Goal: Task Accomplishment & Management: Manage account settings

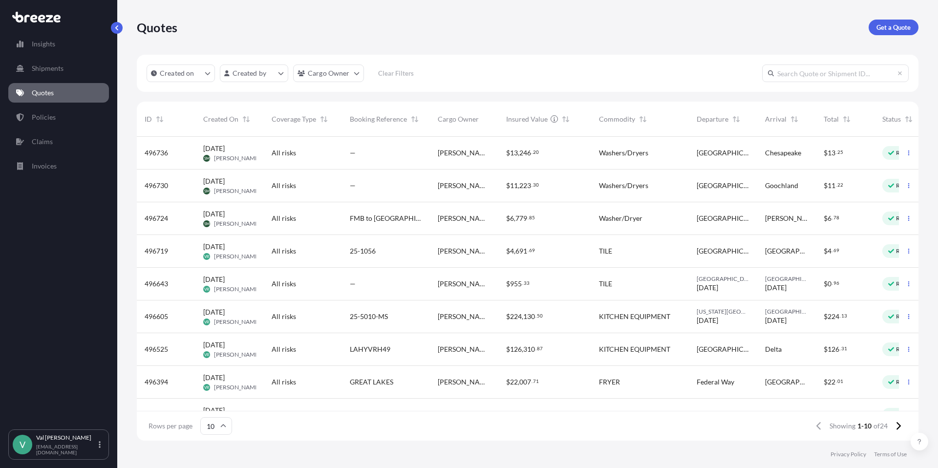
click at [575, 218] on div "$ 6 , 779 . 85" at bounding box center [544, 218] width 77 height 10
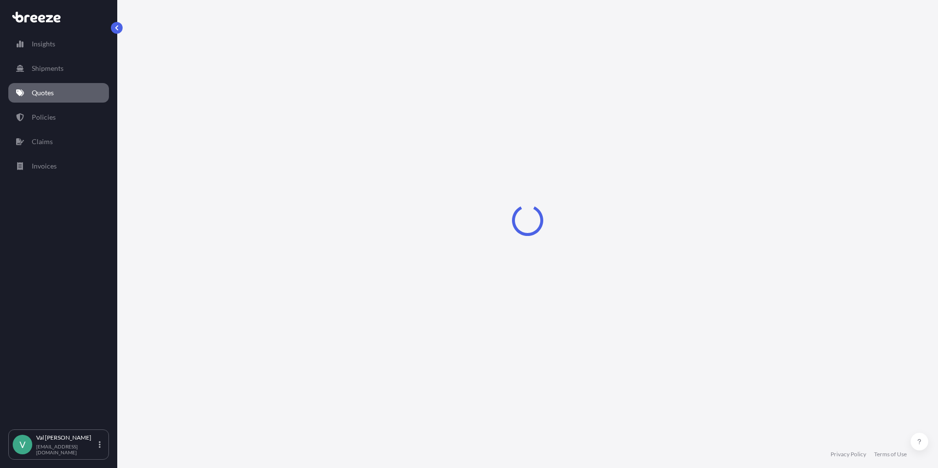
select select "Road"
select select "1"
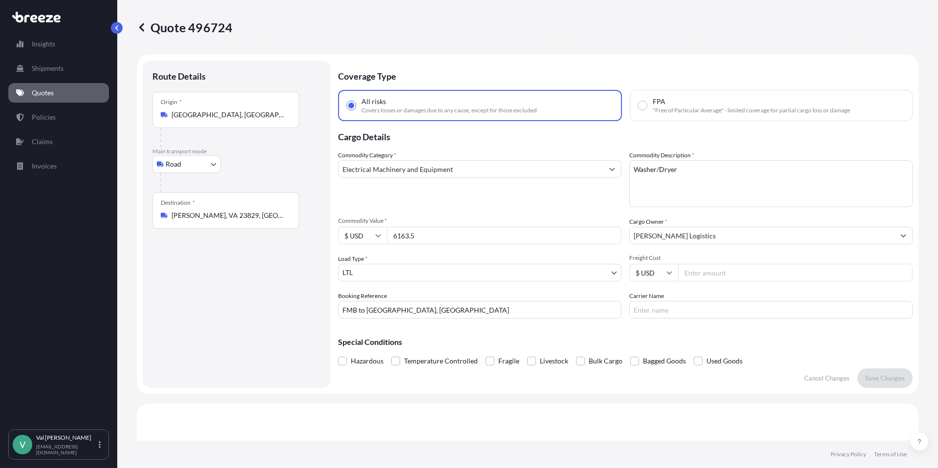
click at [684, 276] on input "Freight Cost" at bounding box center [795, 273] width 234 height 18
click at [476, 182] on div "Commodity Category * Electrical Machinery and Equipment" at bounding box center [479, 178] width 283 height 57
click at [730, 278] on input "Freight Cost" at bounding box center [795, 273] width 234 height 18
type input "407.20"
click at [660, 312] on input "Carrier Name" at bounding box center [770, 310] width 283 height 18
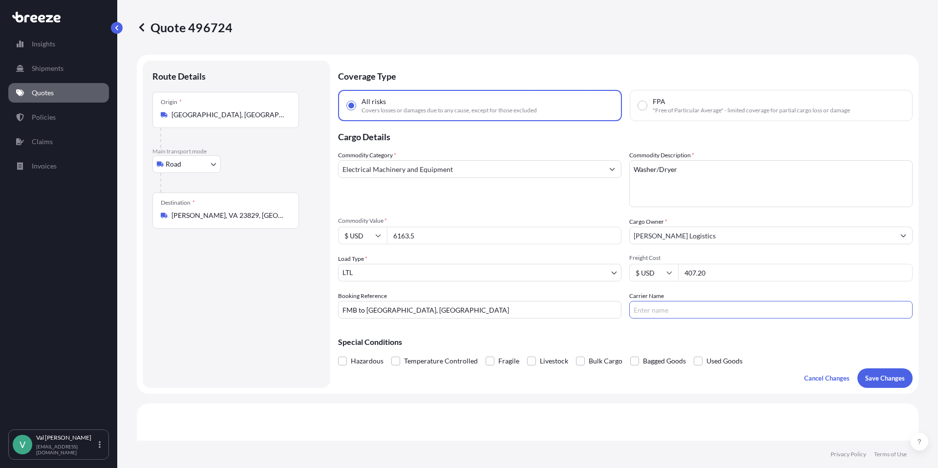
type input "XPO LOGISTICS"
click at [886, 376] on p "Save Changes" at bounding box center [885, 378] width 40 height 10
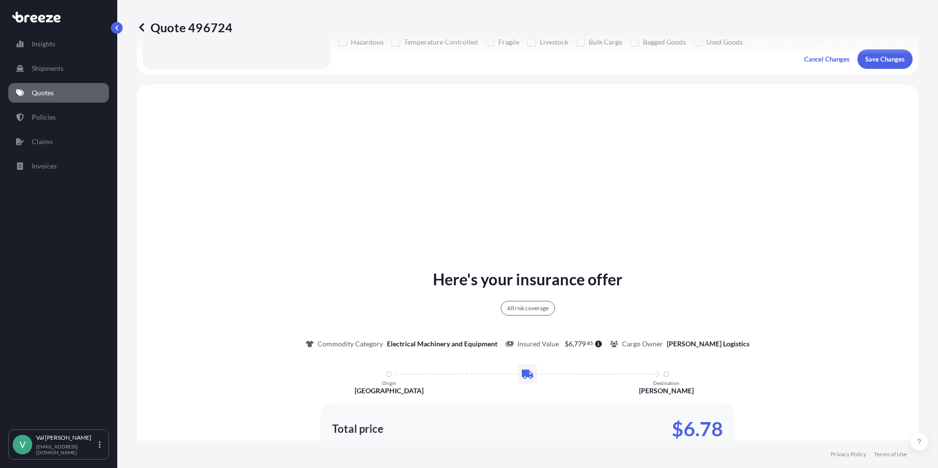
scroll to position [355, 0]
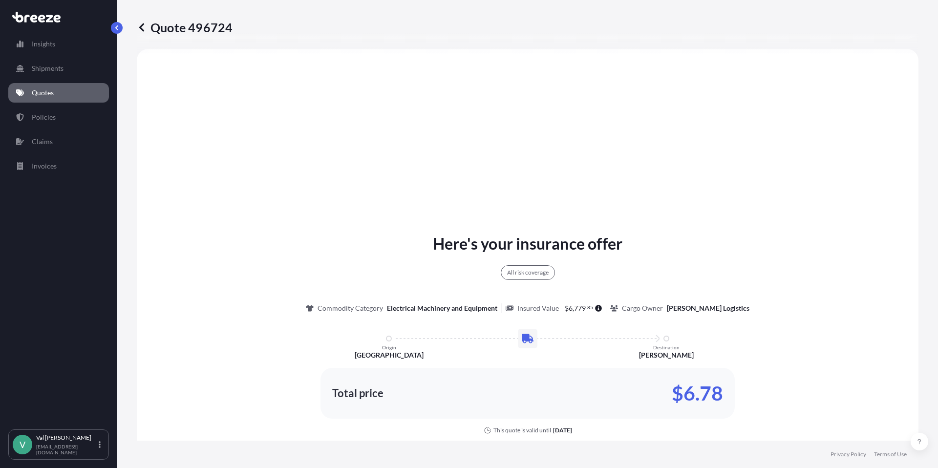
select select "Road"
select select "1"
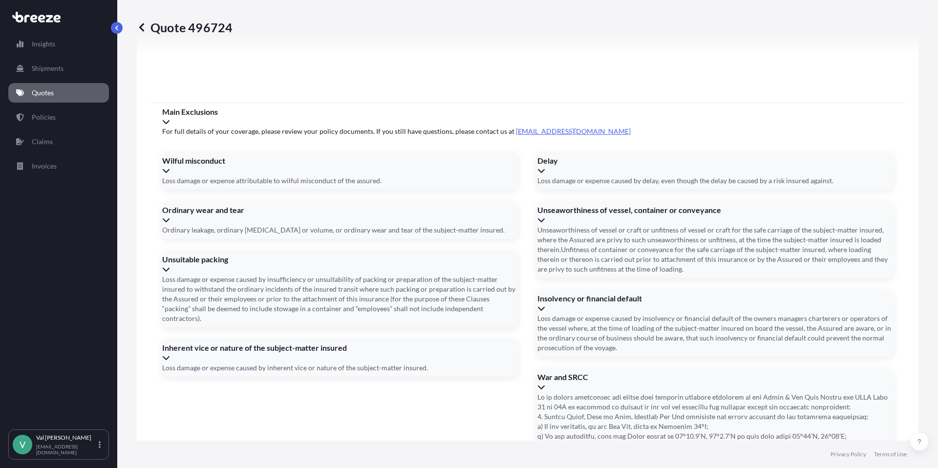
scroll to position [1228, 0]
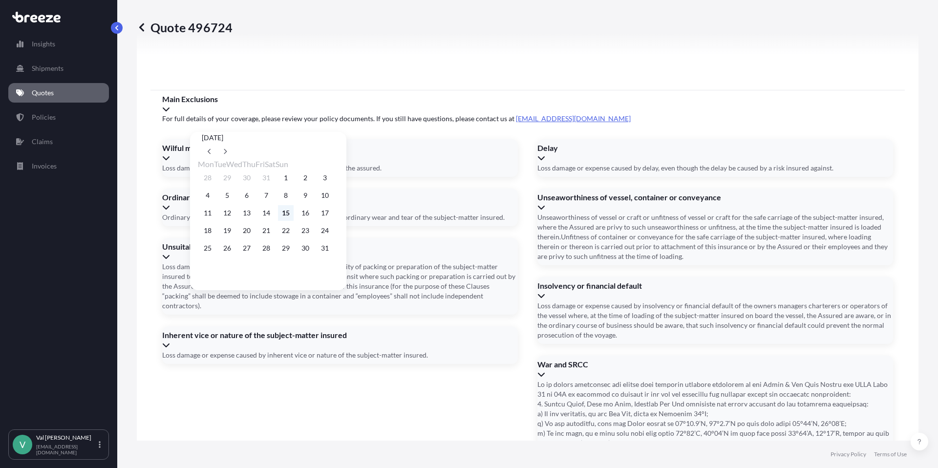
click at [294, 213] on button "15" at bounding box center [286, 213] width 16 height 16
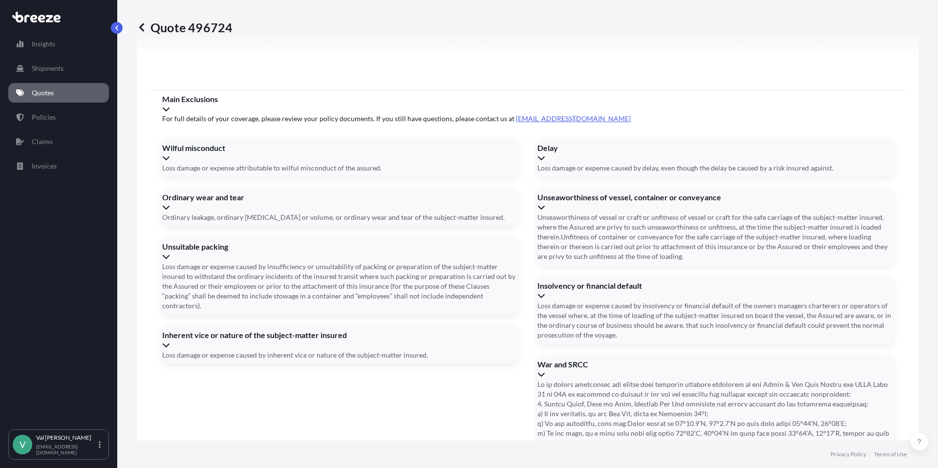
type input "[DATE]"
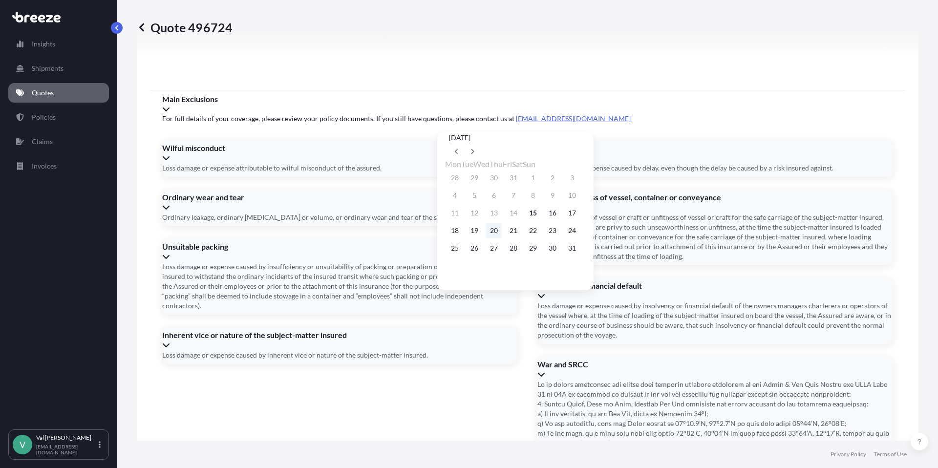
click at [498, 232] on button "20" at bounding box center [494, 231] width 16 height 16
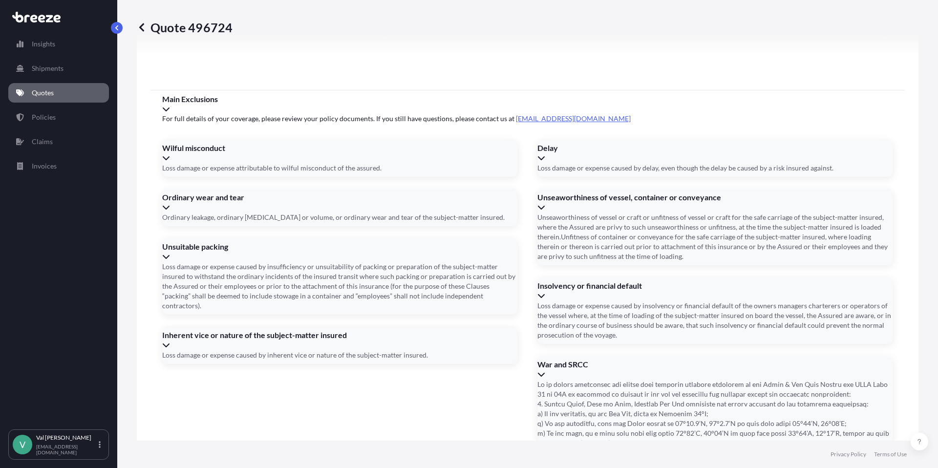
type input "[DATE]"
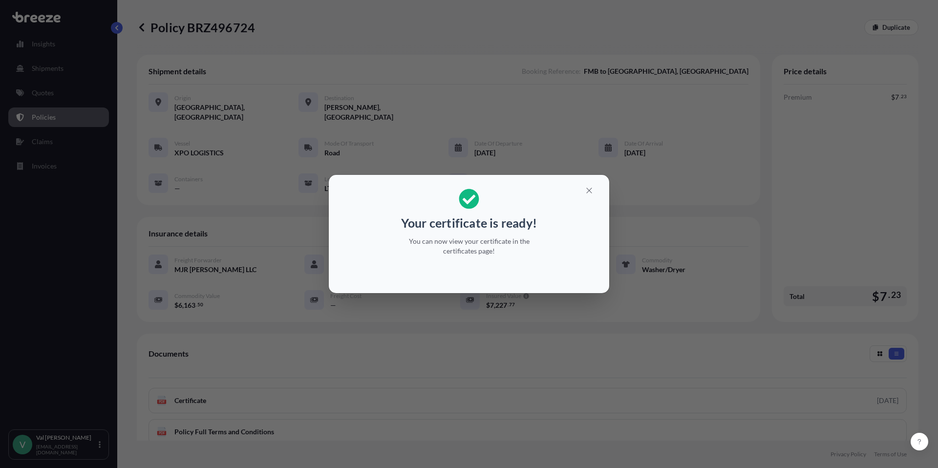
click at [49, 91] on div "Your certificate is ready! You can now view your certificate in the certificate…" at bounding box center [469, 234] width 938 height 468
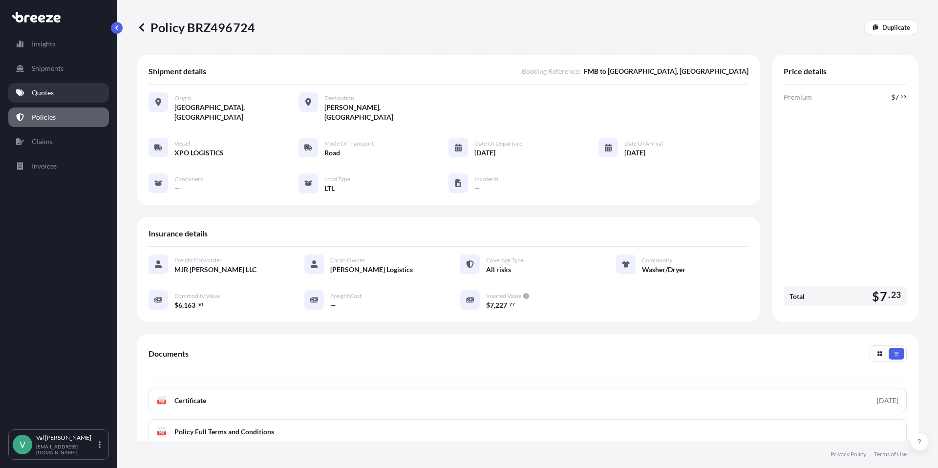
click at [47, 91] on p "Quotes" at bounding box center [43, 93] width 22 height 10
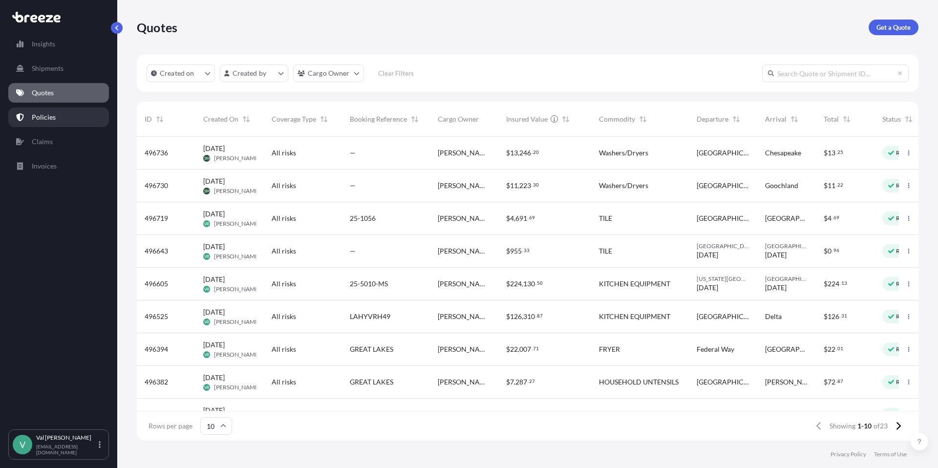
click at [47, 116] on p "Policies" at bounding box center [44, 117] width 24 height 10
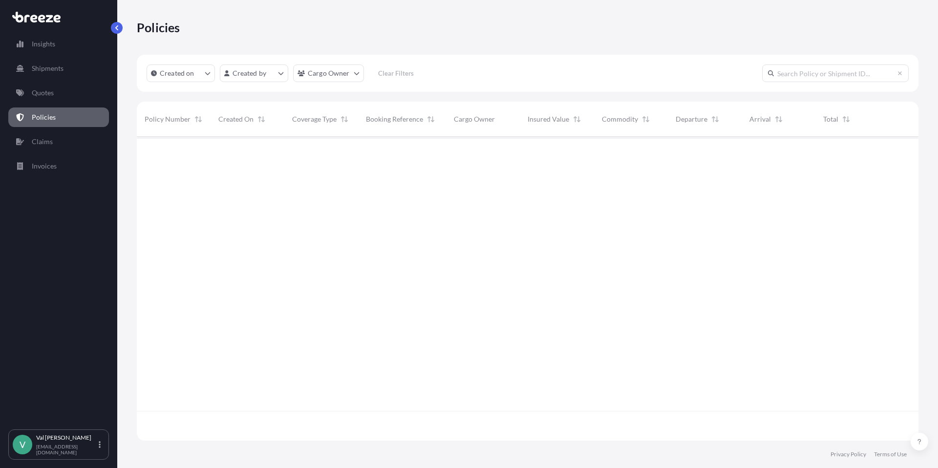
scroll to position [302, 774]
click at [43, 91] on p "Quotes" at bounding box center [43, 93] width 22 height 10
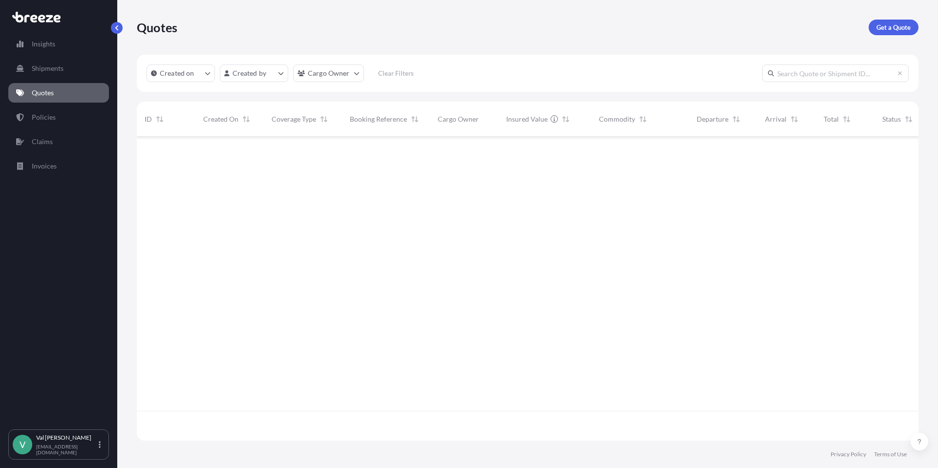
scroll to position [302, 774]
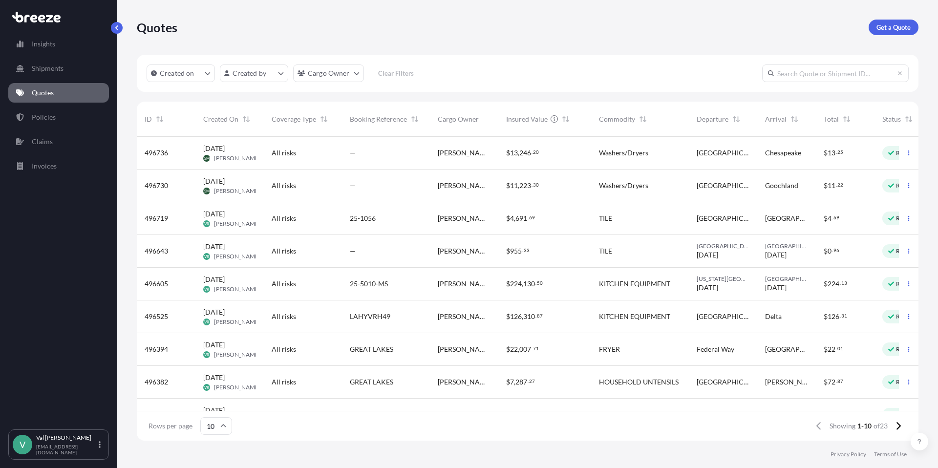
click at [632, 148] on span "Washers/Dryers" at bounding box center [623, 153] width 49 height 10
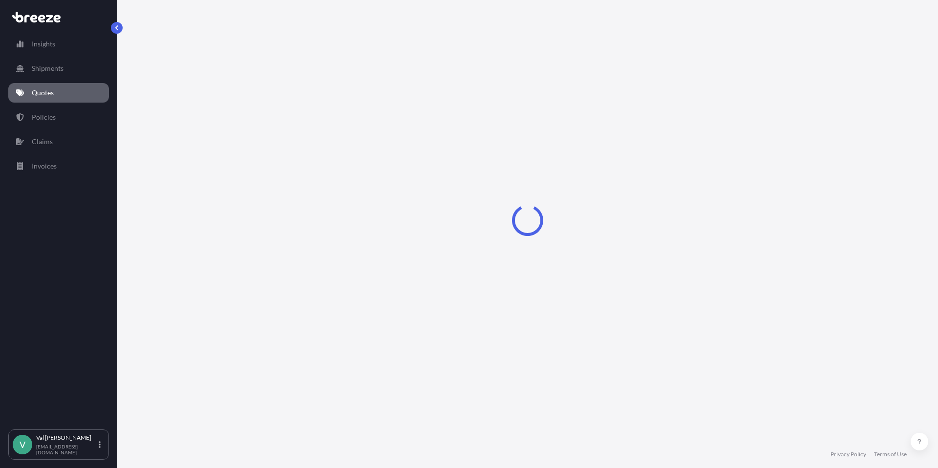
select select "Road"
select select "1"
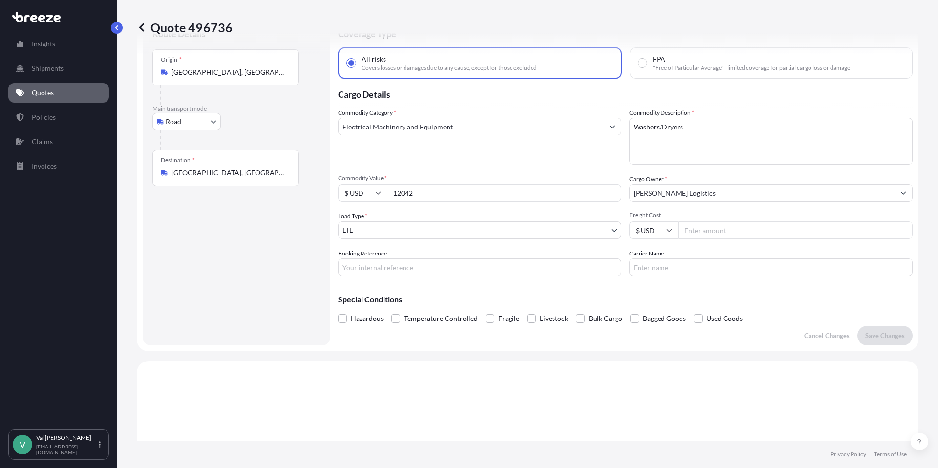
scroll to position [14, 0]
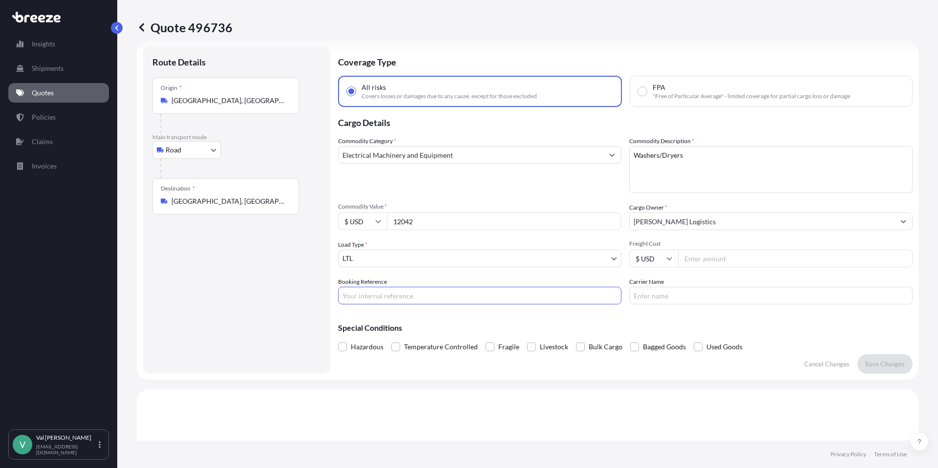
click at [449, 294] on input "Booking Reference" at bounding box center [479, 296] width 283 height 18
type input "PO05072344"
click at [725, 260] on input "Freight Cost" at bounding box center [795, 259] width 234 height 18
type input "434.09"
click at [738, 297] on input "Carrier Name" at bounding box center [770, 296] width 283 height 18
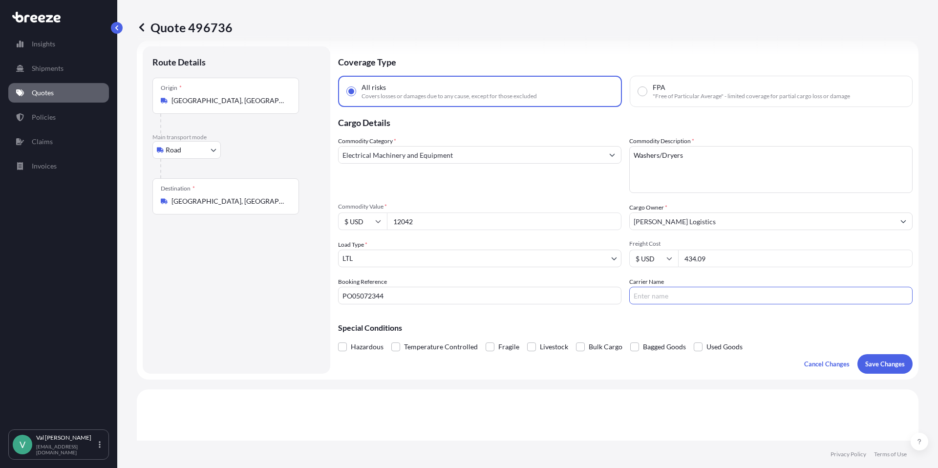
type input "XPO LOGISTICS"
click at [865, 360] on p "Save Changes" at bounding box center [885, 364] width 40 height 10
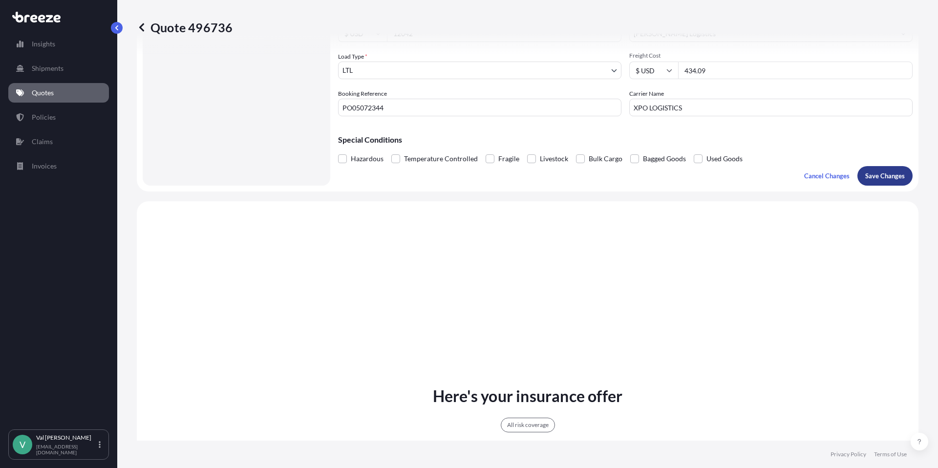
scroll to position [355, 0]
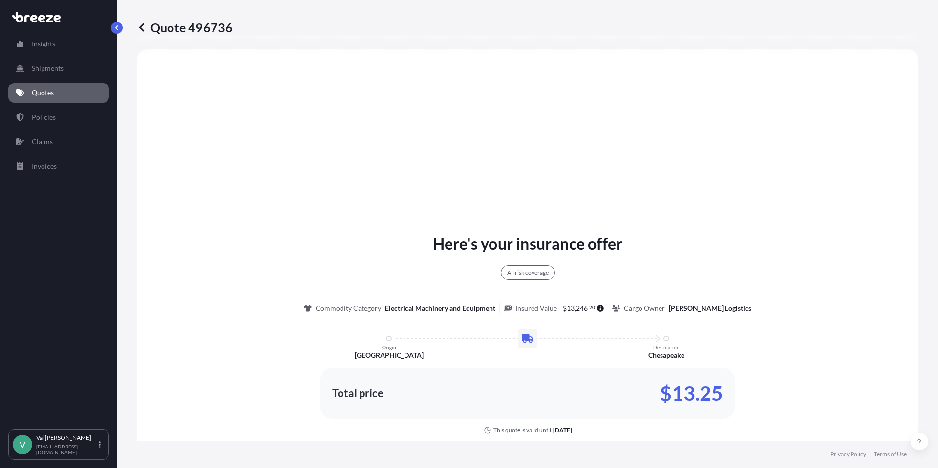
select select "Road"
select select "1"
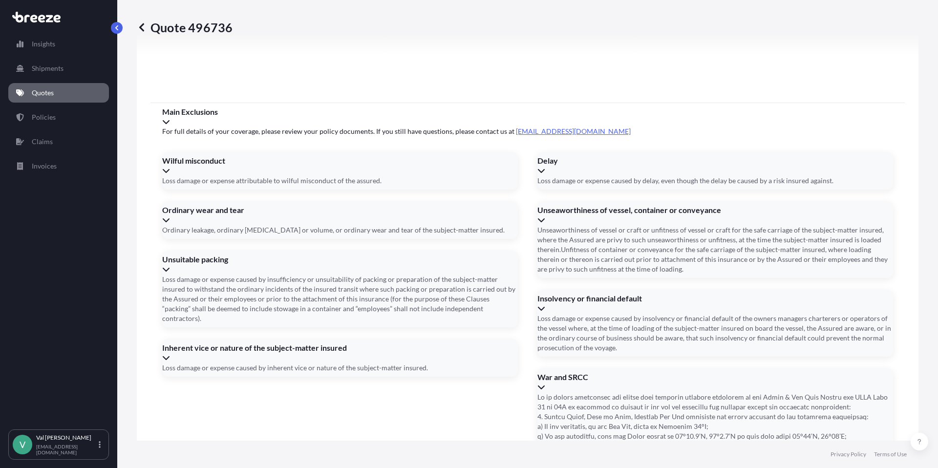
scroll to position [1228, 0]
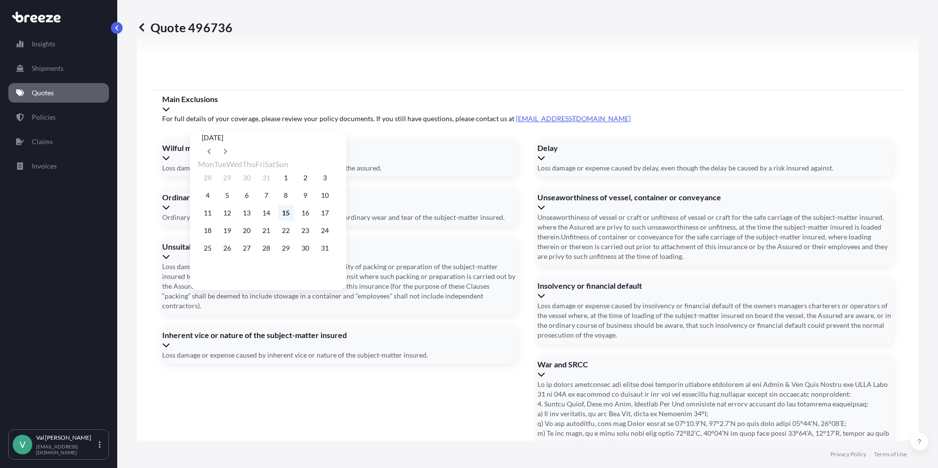
click at [294, 213] on button "15" at bounding box center [286, 213] width 16 height 16
type input "[DATE]"
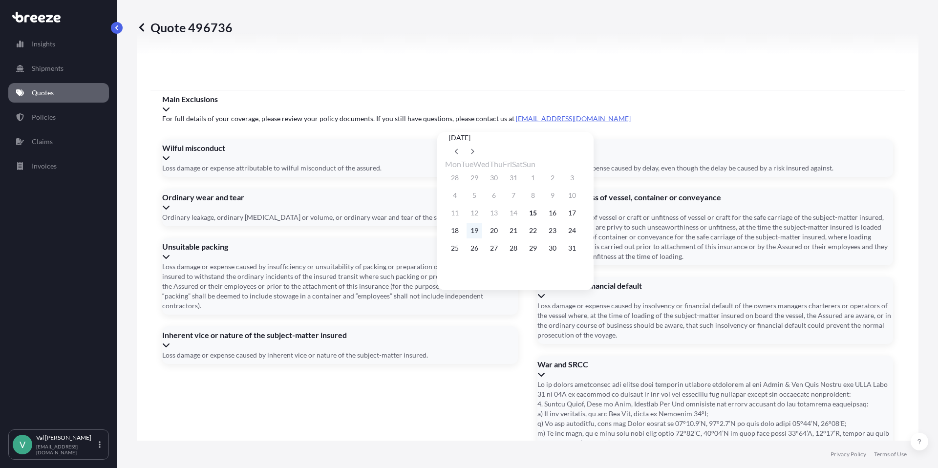
click at [478, 233] on button "19" at bounding box center [474, 231] width 16 height 16
type input "[DATE]"
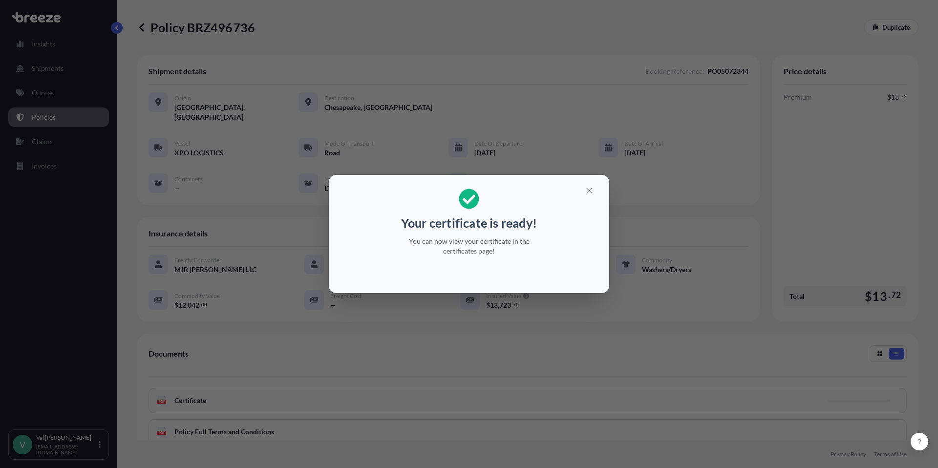
click at [52, 93] on div "Your certificate is ready! You can now view your certificate in the certificate…" at bounding box center [469, 234] width 938 height 468
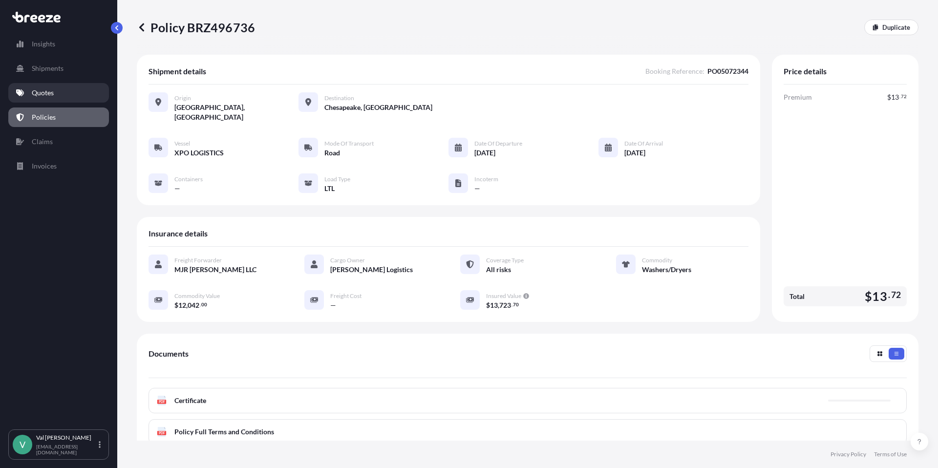
click at [52, 93] on p "Quotes" at bounding box center [43, 93] width 22 height 10
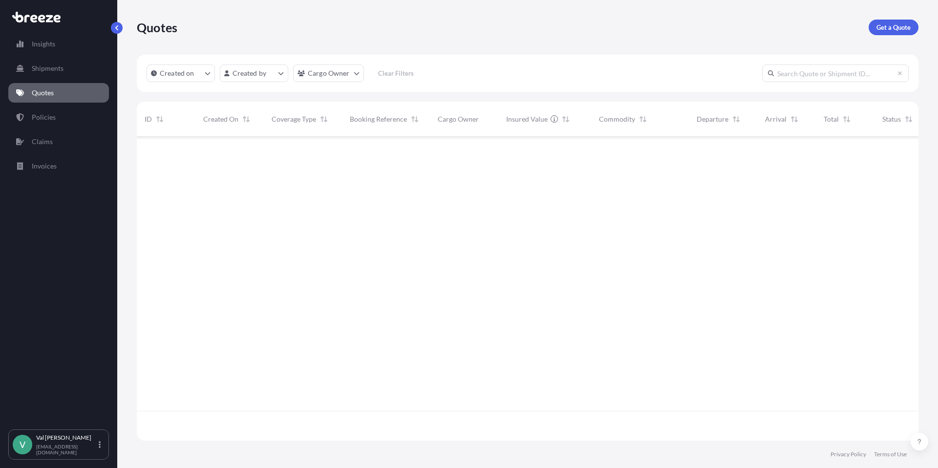
scroll to position [302, 774]
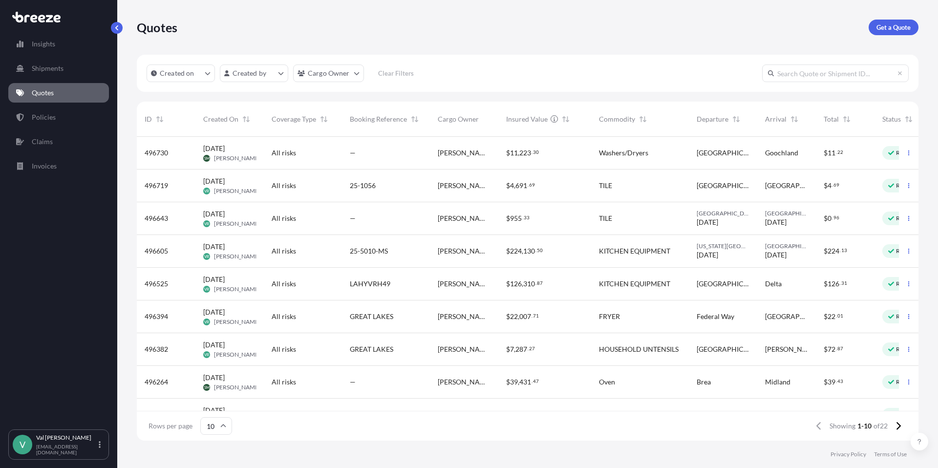
click at [637, 153] on span "Washers/Dryers" at bounding box center [623, 153] width 49 height 10
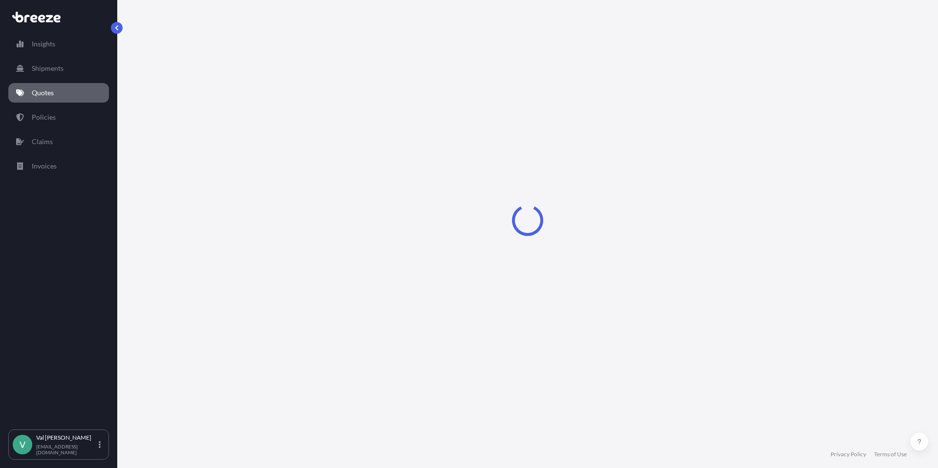
select select "Road"
select select "1"
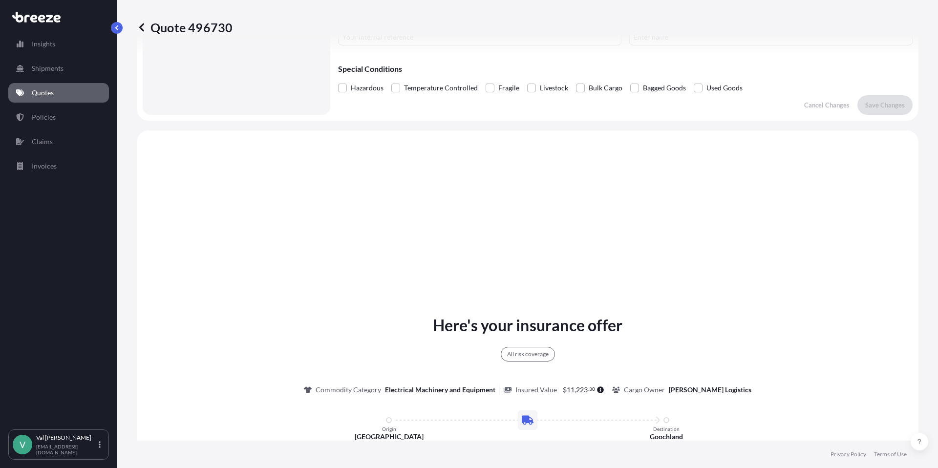
scroll to position [30, 0]
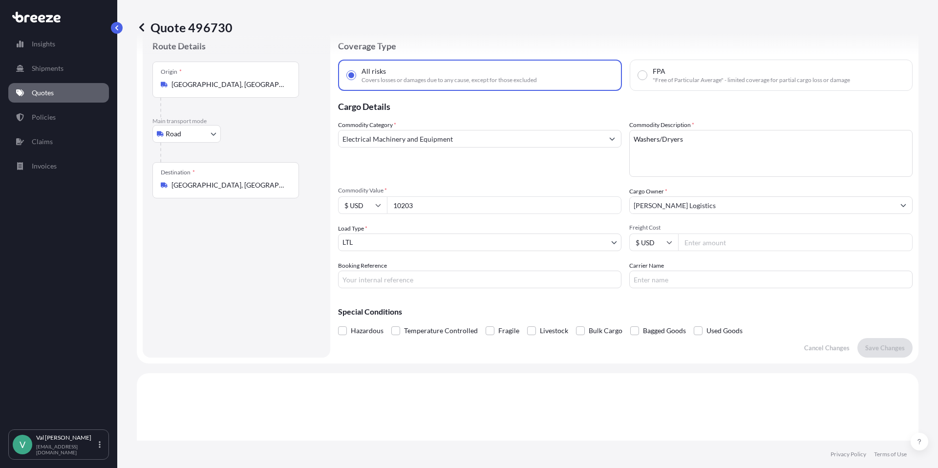
click at [448, 281] on input "Booking Reference" at bounding box center [479, 280] width 283 height 18
type input "PO05063189"
click at [706, 244] on input "Freight Cost" at bounding box center [795, 242] width 234 height 18
type input "383.46"
click at [711, 280] on input "Carrier Name" at bounding box center [770, 280] width 283 height 18
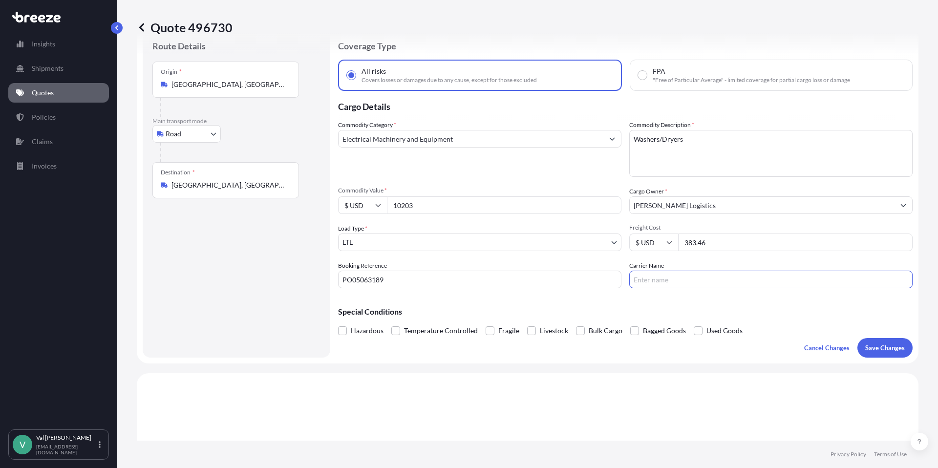
type input "XPO LOGISTICS"
click at [865, 345] on p "Save Changes" at bounding box center [885, 348] width 40 height 10
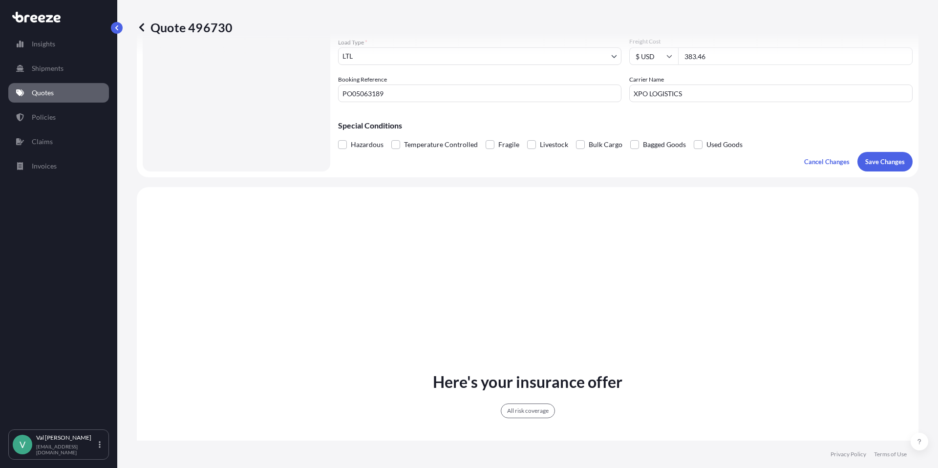
scroll to position [355, 0]
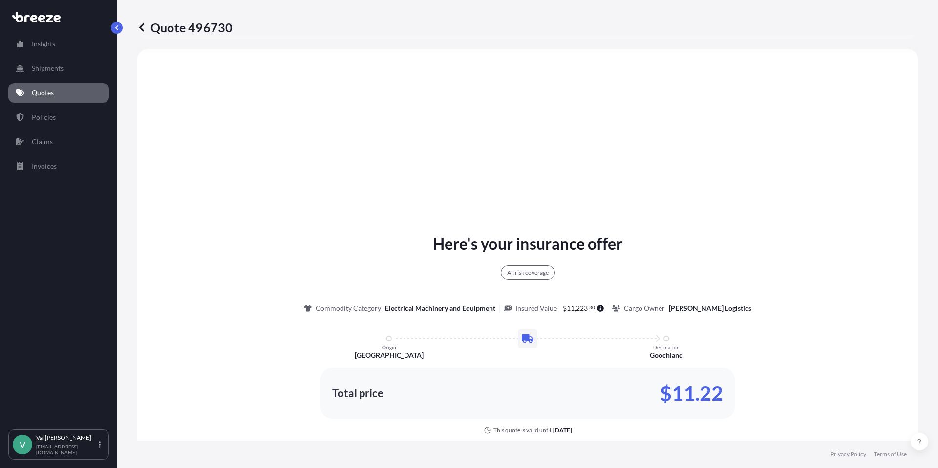
select select "Road"
select select "1"
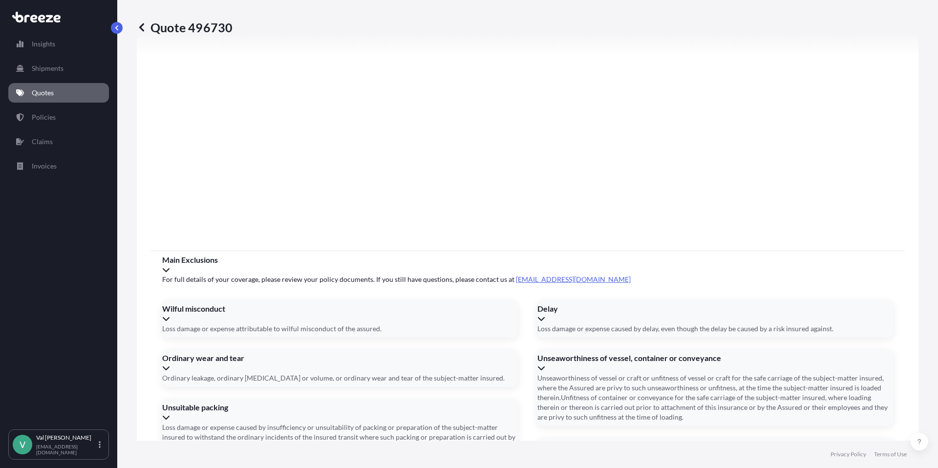
scroll to position [1228, 0]
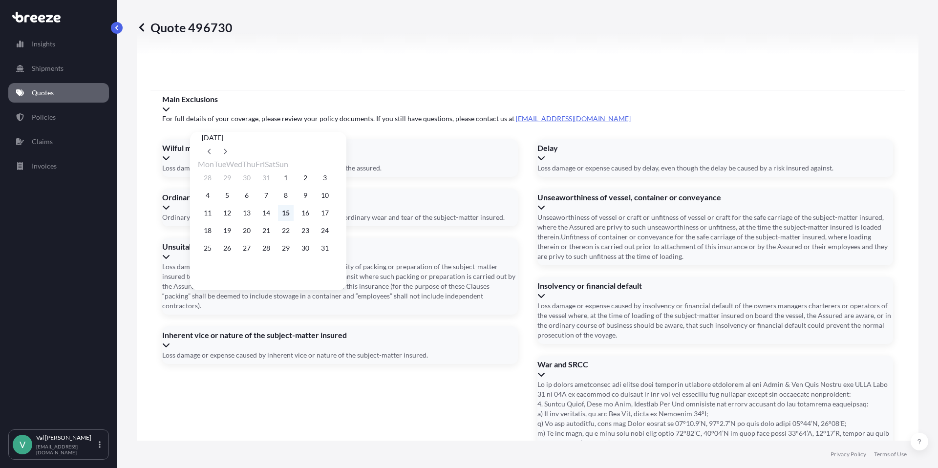
click at [294, 214] on button "15" at bounding box center [286, 213] width 16 height 16
type input "[DATE]"
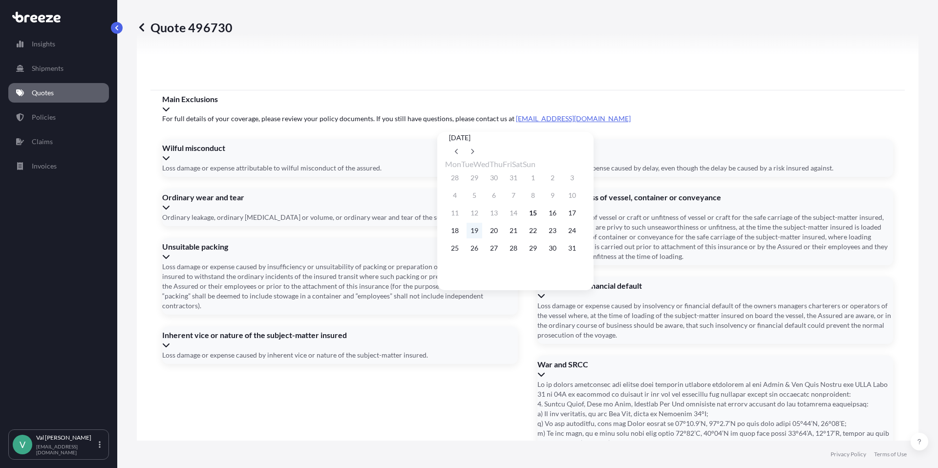
click at [478, 233] on button "19" at bounding box center [474, 231] width 16 height 16
type input "[DATE]"
